Goal: Task Accomplishment & Management: Complete application form

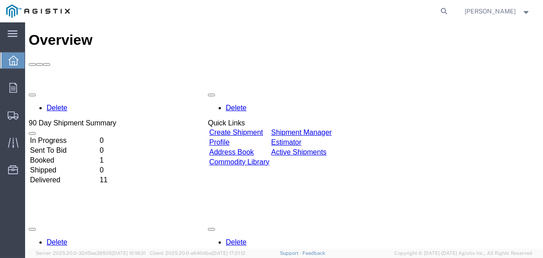
click at [238, 129] on link "Create Shipment" at bounding box center [236, 133] width 54 height 8
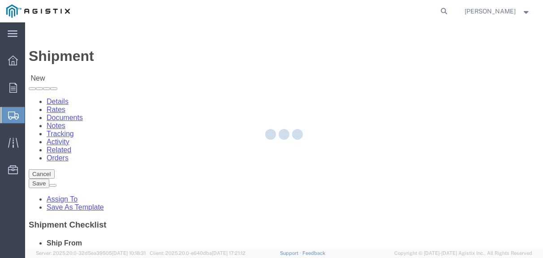
select select
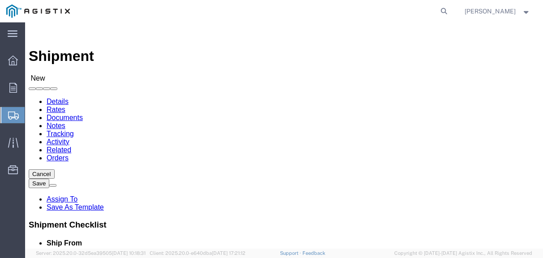
click select "Select PG&E Valmont Composite Structures"
select select "9596"
click select "Select PG&E Valmont Composite Structures"
select select "PURCHORD"
select select
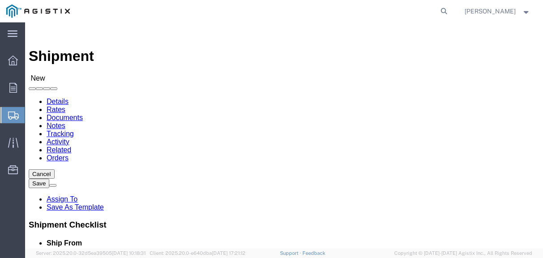
select select
click select "Select"
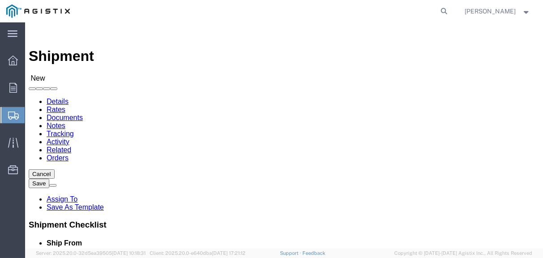
click select "Select"
click select "Select PG&E Valmont Composite Structures"
click select "Select"
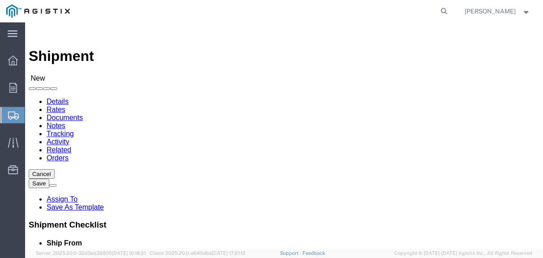
click select "Select"
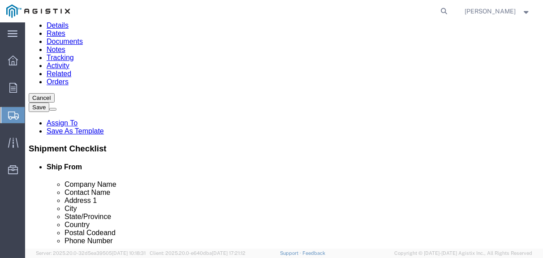
scroll to position [90, 0]
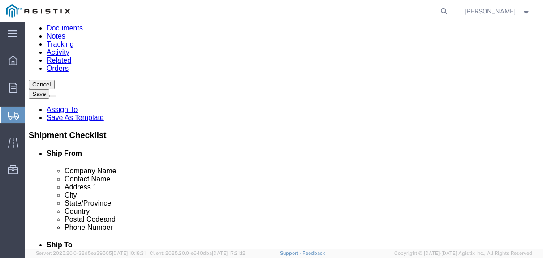
click li "Special Services"
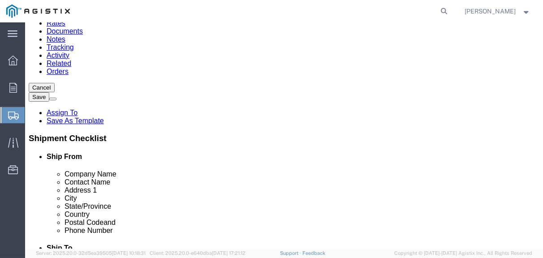
scroll to position [0, 0]
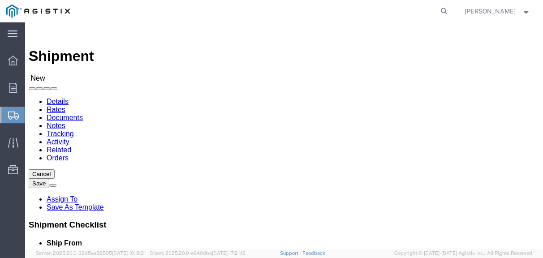
click select "Select PG&E Valmont Composite Structures"
click select "Select"
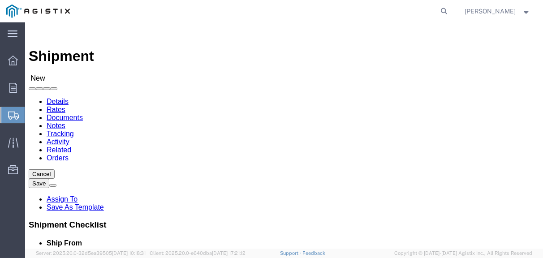
click select "Select"
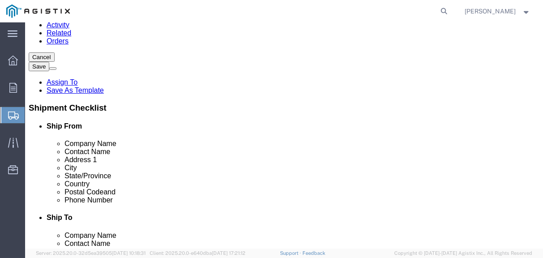
scroll to position [135, 0]
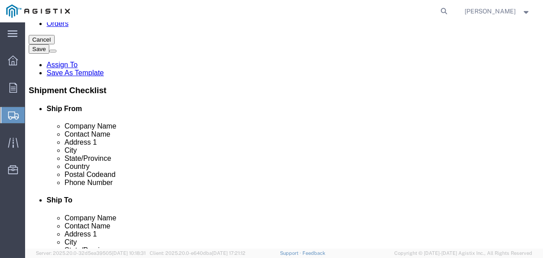
click input "text"
type input "V"
click at [525, 16] on span "Liltarrell Williams" at bounding box center [497, 11] width 65 height 10
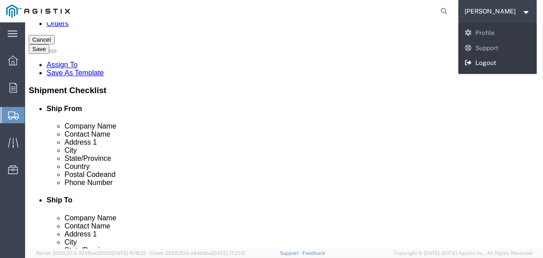
drag, startPoint x: 495, startPoint y: 61, endPoint x: 430, endPoint y: 44, distance: 66.3
click at [495, 61] on link "Logout" at bounding box center [498, 63] width 79 height 15
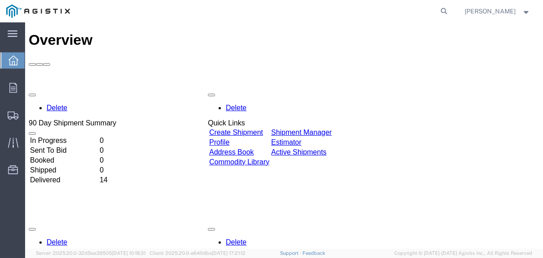
click at [327, 148] on link "Active Shipments" at bounding box center [299, 152] width 56 height 8
click at [246, 129] on link "Create Shipment" at bounding box center [236, 133] width 54 height 8
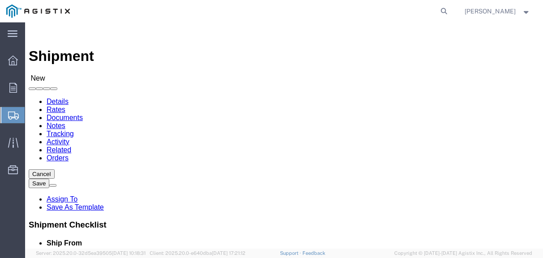
select select
click select "Select PG&E Valmont Composite Structures"
select select "9596"
click select "Select PG&E Valmont Composite Structures"
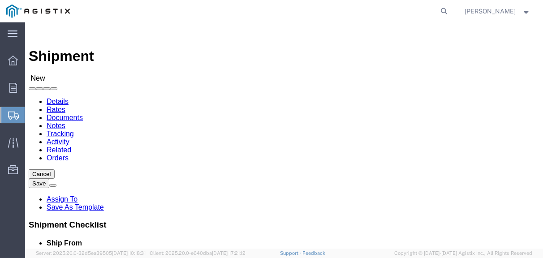
select select "PURCHORD"
select select
click select "Select"
select select "23082"
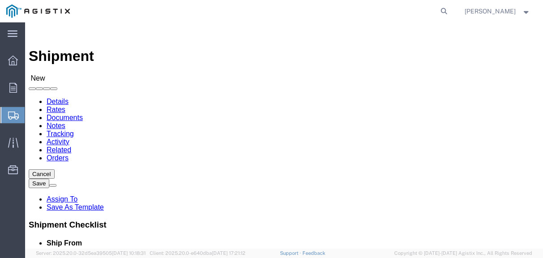
click select "Select All Others Fremont DC Fresno DC Wheatland DC"
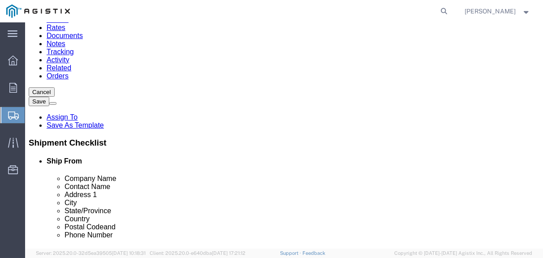
scroll to position [90, 0]
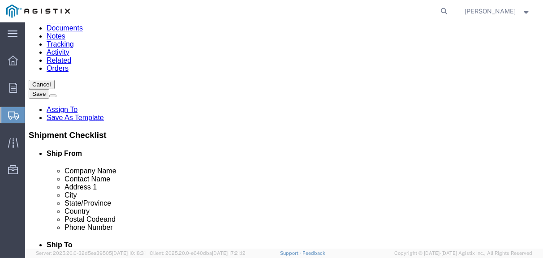
click input "text"
type input "Valmont Composites"
click input "text"
type input "t"
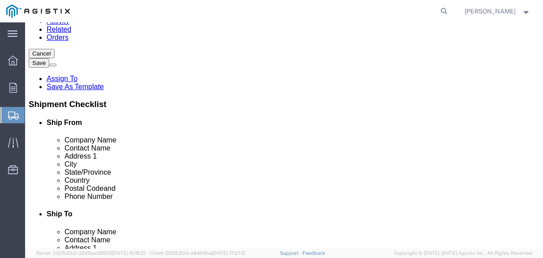
scroll to position [135, 0]
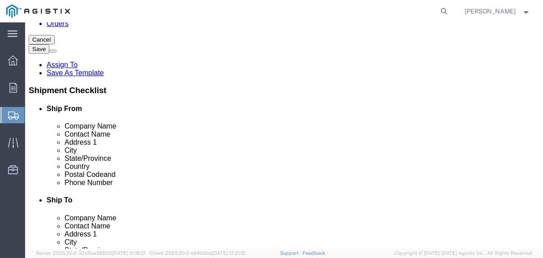
type input "Tara Williams"
click input "text"
type input "1"
type input "19845 US HWY 76"
click input "text"
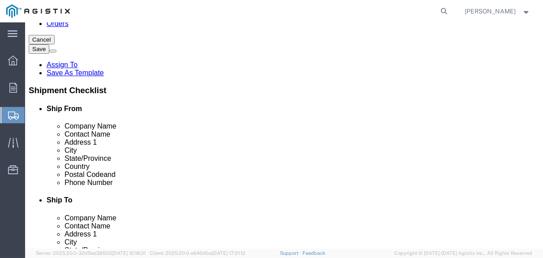
type input "Newberry"
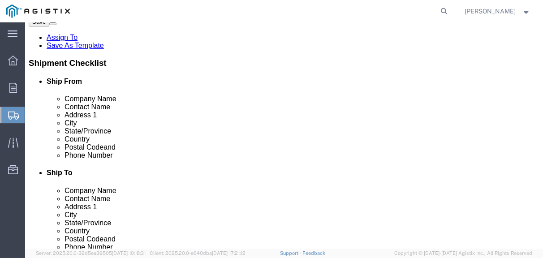
scroll to position [224, 0]
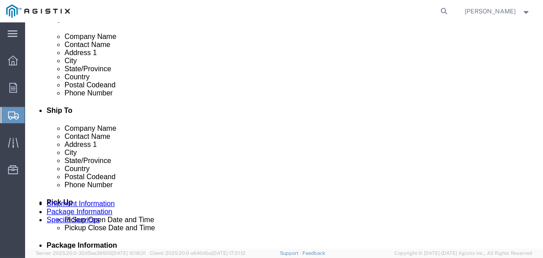
drag, startPoint x: 134, startPoint y: 127, endPoint x: 143, endPoint y: 139, distance: 14.9
click p "- Valmont Composite Structures - (Liltarrell Williams) 19845 US Hwy 76, Newberr…"
checkbox input "true"
select select "SC"
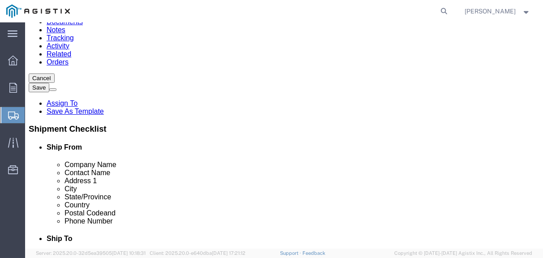
scroll to position [135, 0]
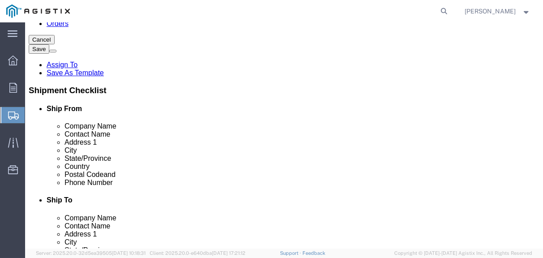
type input "Newberry"
click input "text"
type input "PG&E"
click div "Contact Name"
click input "text"
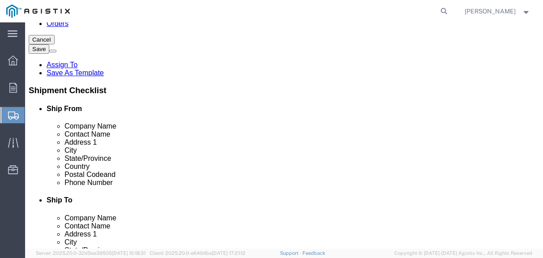
type input "shi"
click p "- PG&E - (Shifflets Pole yard) 2593 South 5TH Ave, Oroville, CA, 95965, US"
select select "CA"
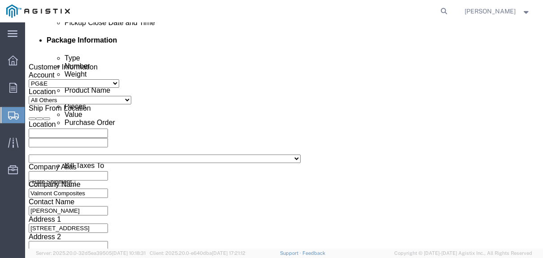
scroll to position [448, 0]
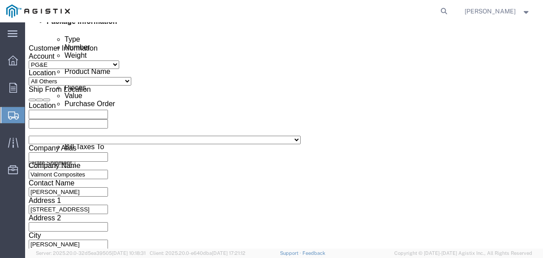
type input "Shifflets Pole yard"
click icon
click div
click icon
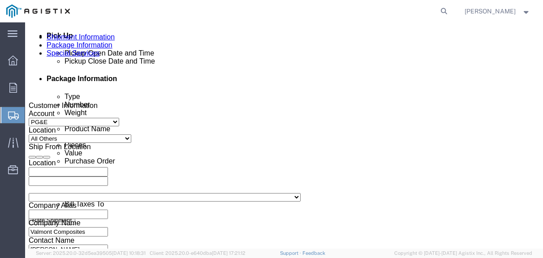
scroll to position [404, 0]
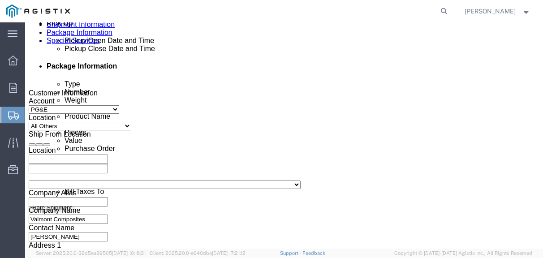
click div
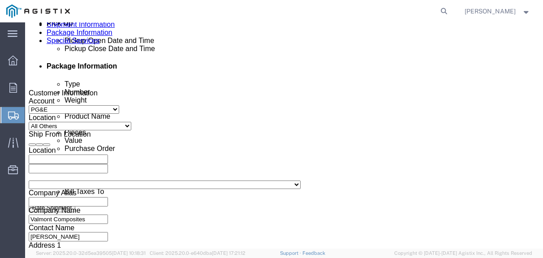
click div
click icon
click div
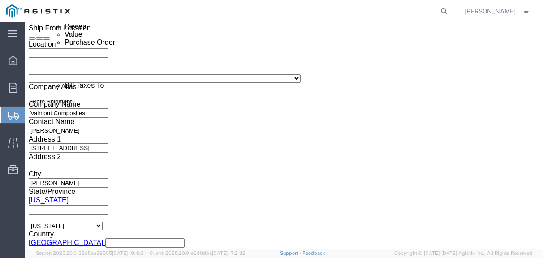
scroll to position [538, 0]
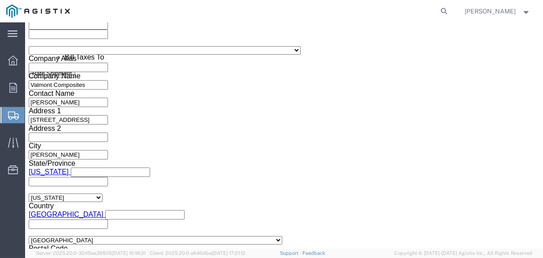
click div
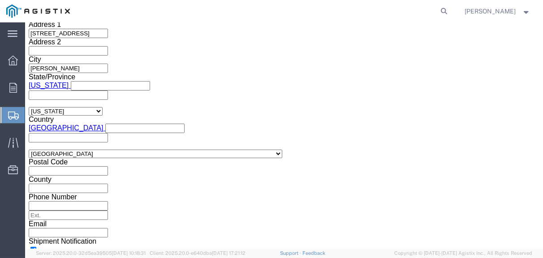
scroll to position [628, 0]
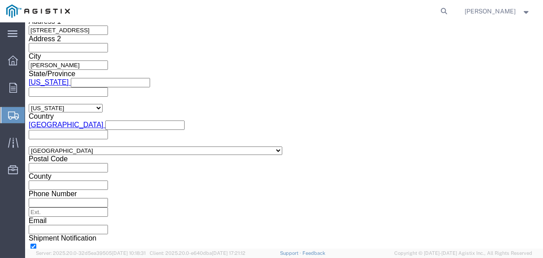
click input "text"
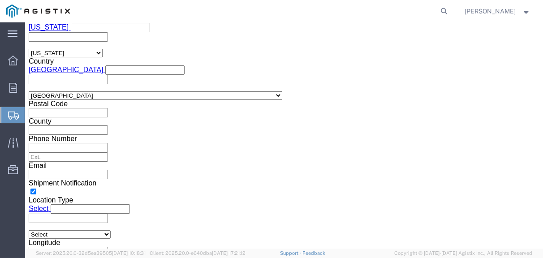
scroll to position [704, 0]
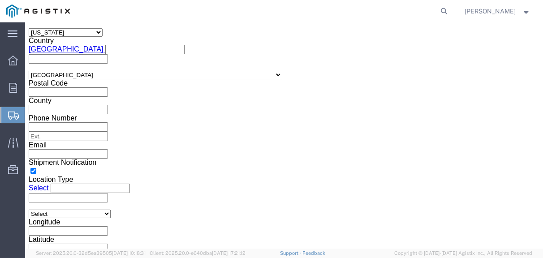
type input "3501397609"
click button "Continue"
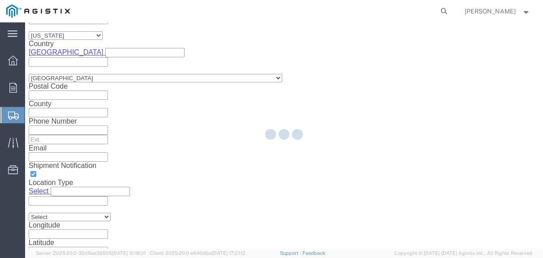
scroll to position [94, 0]
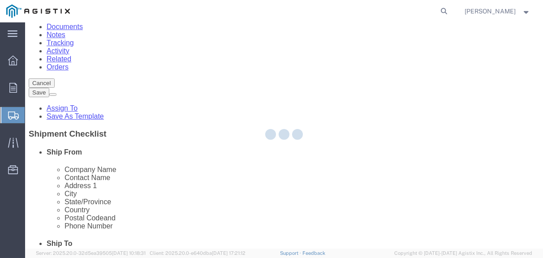
select select "CBOX"
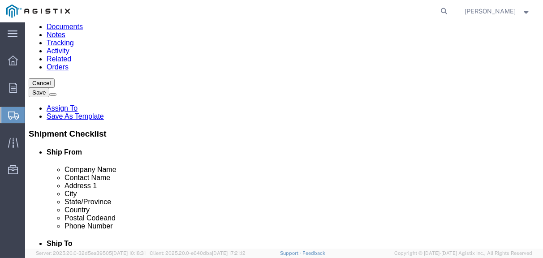
click input "1"
type input "6"
click input "text"
type input "540"
type input "48"
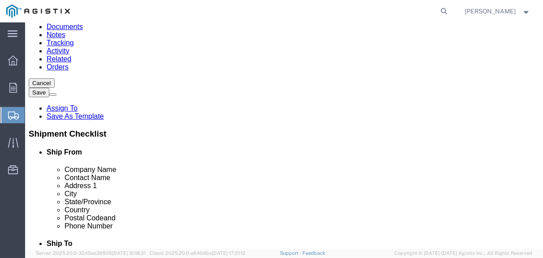
type input "24"
click input "0.00"
type input "0"
type input "28500"
click div "x Package Type Select Bulk Bundle(s) Cardboard Box(es) Carton(s) Crate(s) Drum(…"
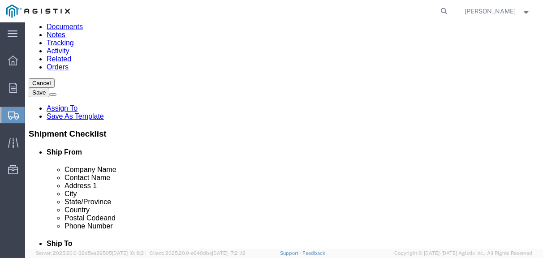
click link "Add Content"
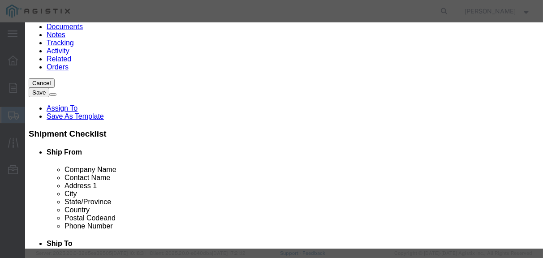
click input "text"
type input "Fiberglass T&D Poles"
type input "61233"
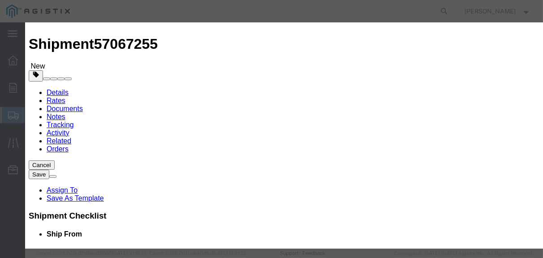
scroll to position [0, 0]
click input "0"
type input "13"
click input "796029"
type input "7"
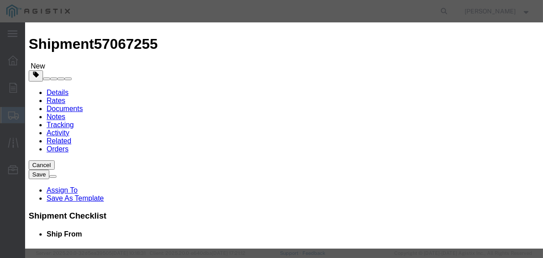
type input "45986"
click select "Select 50 55 60 65 70 85 92.5 100 125 175 250 300 400"
select select "100"
click select "Select 50 55 60 65 70 85 92.5 100 125 175 250 300 400"
click button "Save & Close"
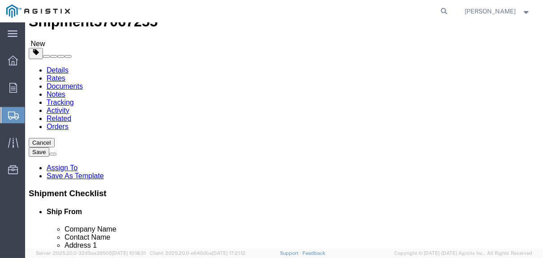
scroll to position [12, 0]
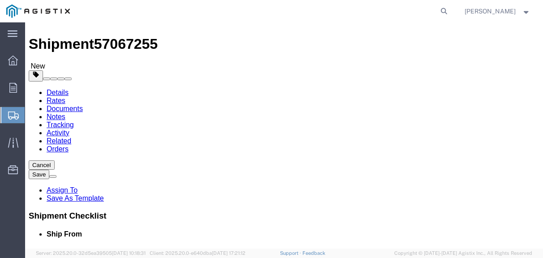
click select "Select Bulk Bundle(s) Cardboard Box(es) Carton(s) Crate(s) Drum(s) (Fiberboard)…"
select select "BNDL"
click select "Select Bulk Bundle(s) Cardboard Box(es) Carton(s) Crate(s) Drum(s) (Fiberboard)…"
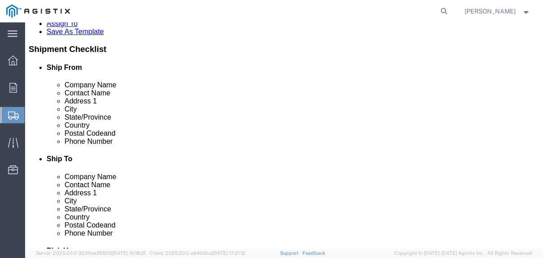
scroll to position [191, 0]
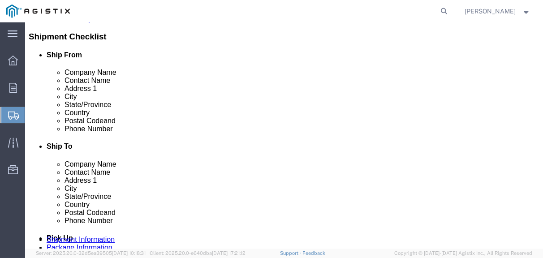
click button "Continue"
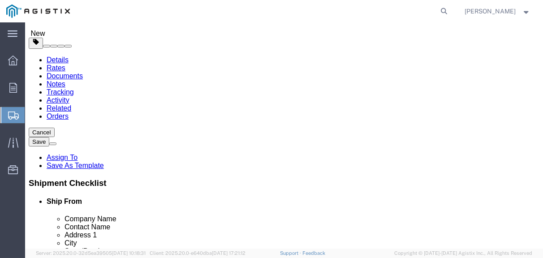
scroll to position [0, 0]
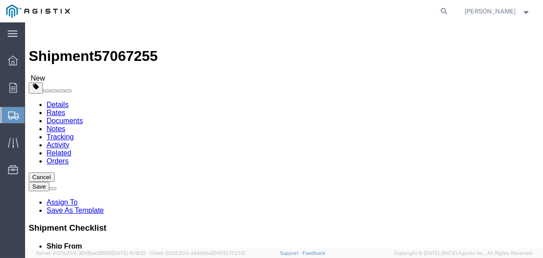
click input "text"
type input "tara.williams"
type input "tara.williams@valmont.com"
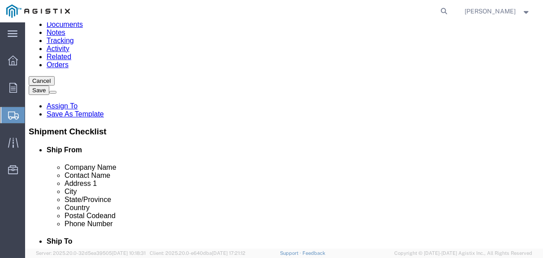
scroll to position [160, 0]
click button "Rate Shipment"
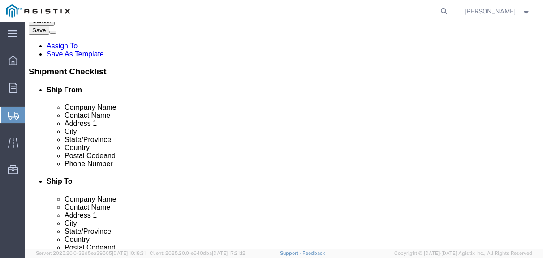
scroll to position [163, 0]
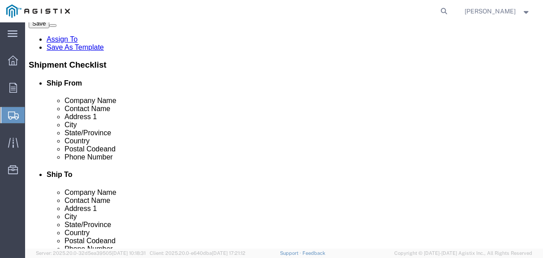
click button "Previous"
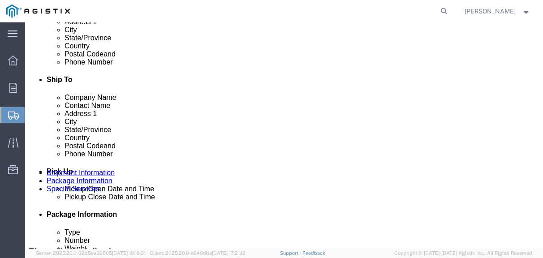
click button "Previous"
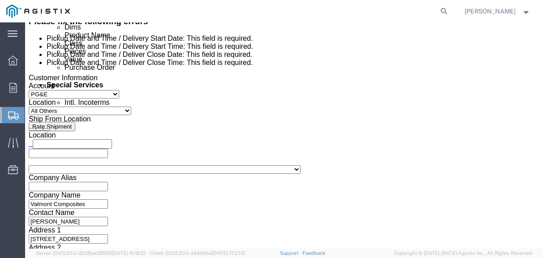
scroll to position [501, 0]
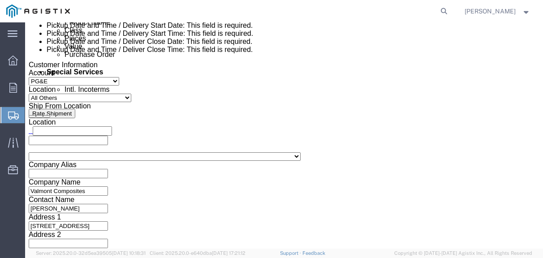
click div "Oct 08 2025 2:00 PM"
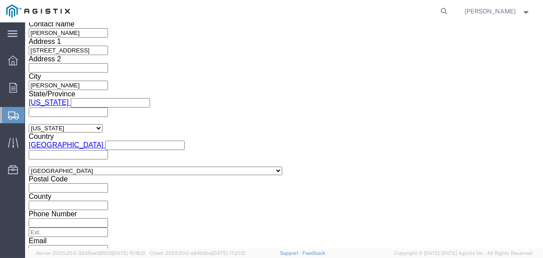
click input "2:00 PM"
click input "7:00 PM"
type input "7:00 AM"
click button "Apply"
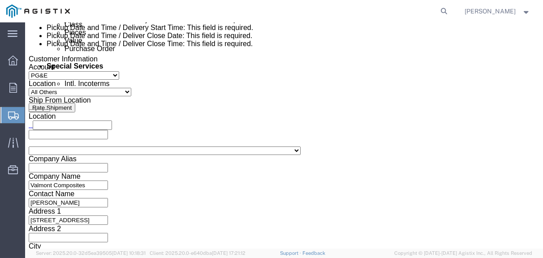
scroll to position [497, 0]
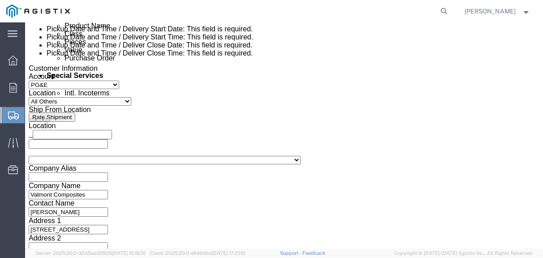
click div "Oct 09 2025 8:00 AM"
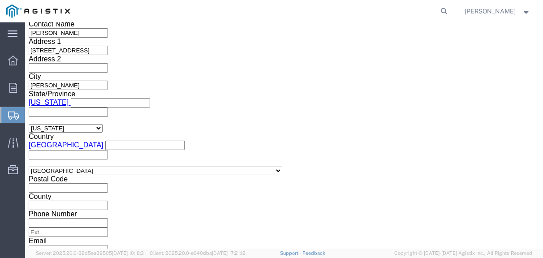
click input "3:00 AM"
type input "3:00 PM"
click button "Apply"
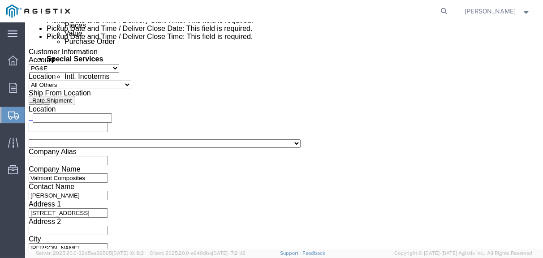
scroll to position [501, 0]
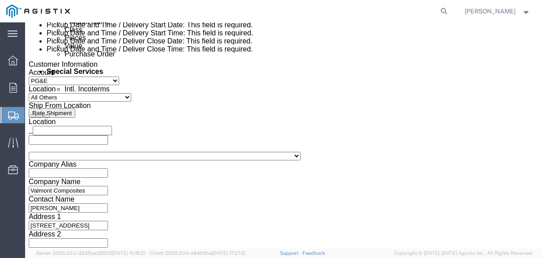
click div
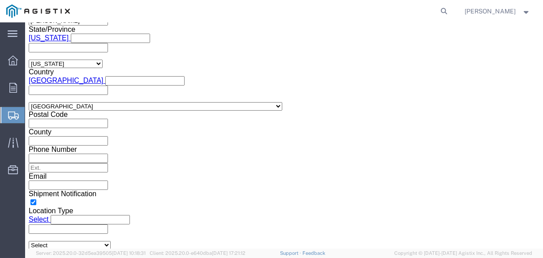
click input "4:00 PM"
click input "8:00 PM"
type input "8:00 AM"
click button "Apply"
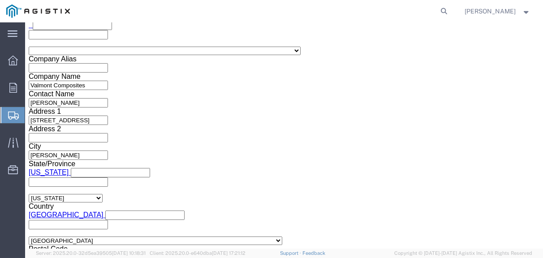
scroll to position [517, 0]
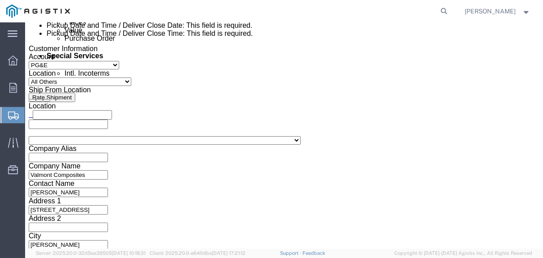
click div
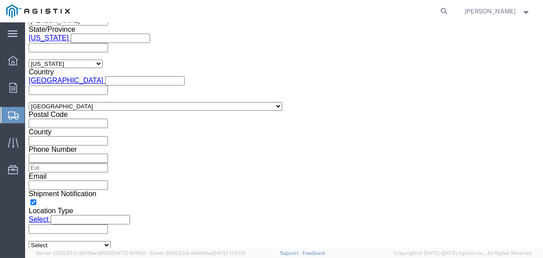
click input "9:00 AM"
click input "4:00 AM"
type input "4:00 PM"
click button "Apply"
click button "Rate Shipment"
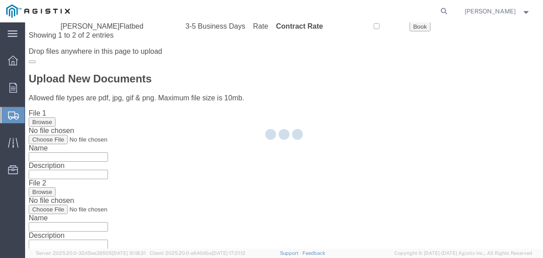
scroll to position [0, 0]
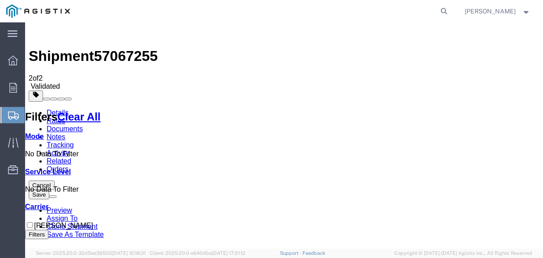
checkbox input "true"
